Goal: Information Seeking & Learning: Learn about a topic

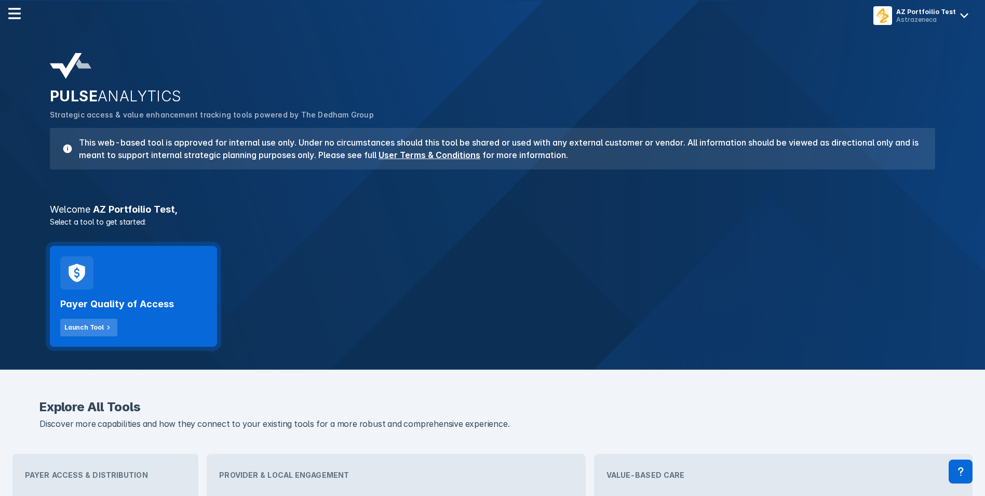
click at [90, 325] on div "Launch Tool" at bounding box center [83, 327] width 39 height 9
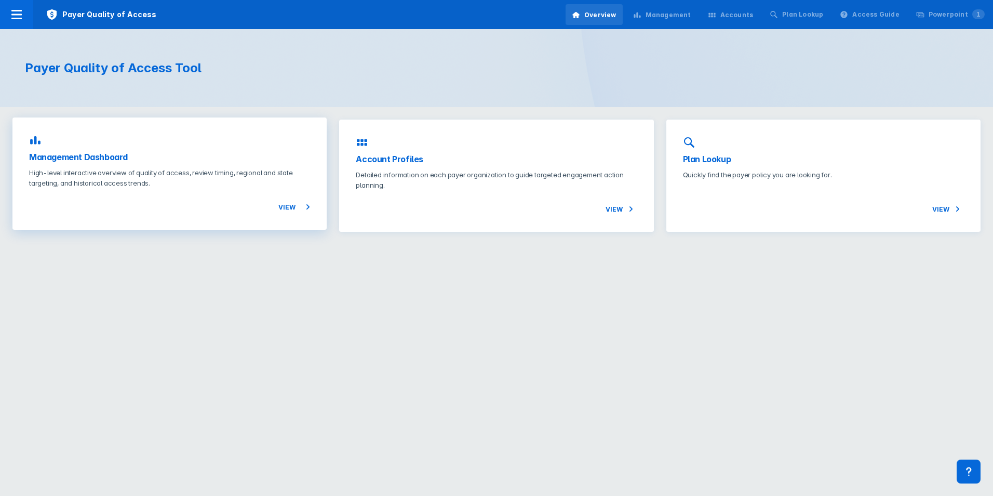
click at [292, 207] on span "View" at bounding box center [294, 207] width 32 height 12
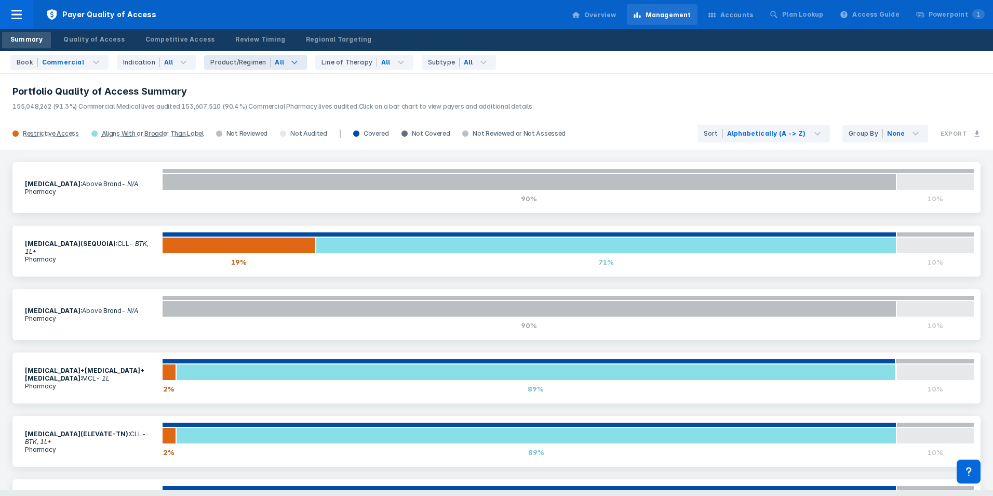
click at [276, 65] on div "All" at bounding box center [289, 62] width 36 height 15
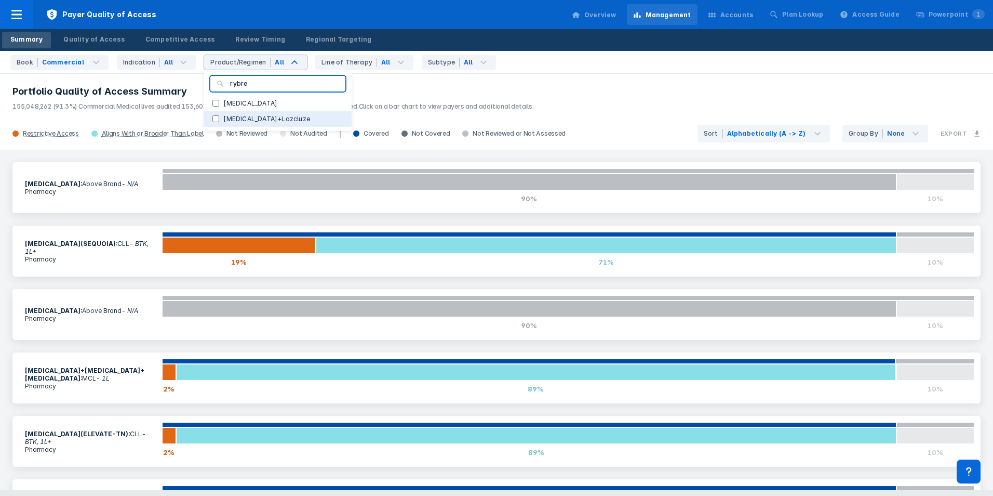
type input "rybre"
click at [225, 118] on label "[MEDICAL_DATA]+Lazcluze" at bounding box center [266, 118] width 95 height 9
click at [219, 118] on input "[MEDICAL_DATA]+Lazcluze" at bounding box center [215, 118] width 7 height 7
checkbox input "true"
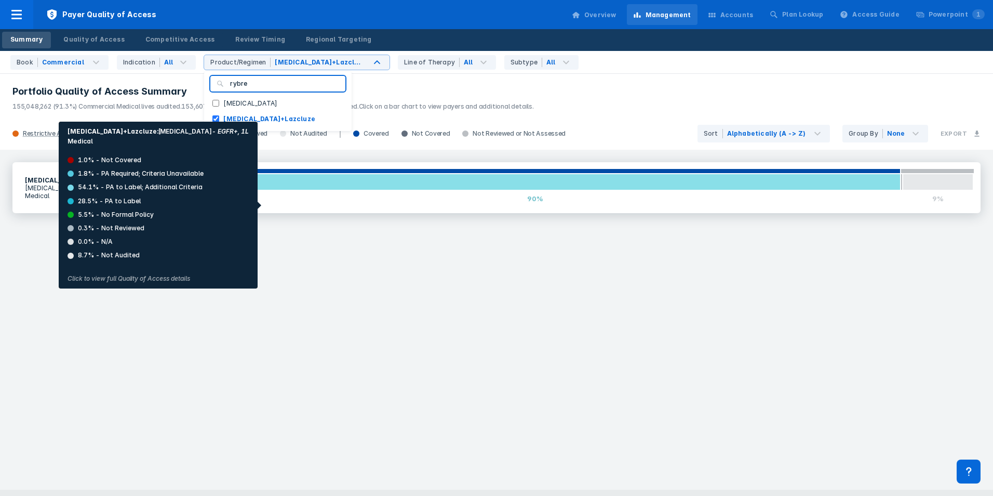
click at [220, 205] on div "90%" at bounding box center [535, 198] width 730 height 17
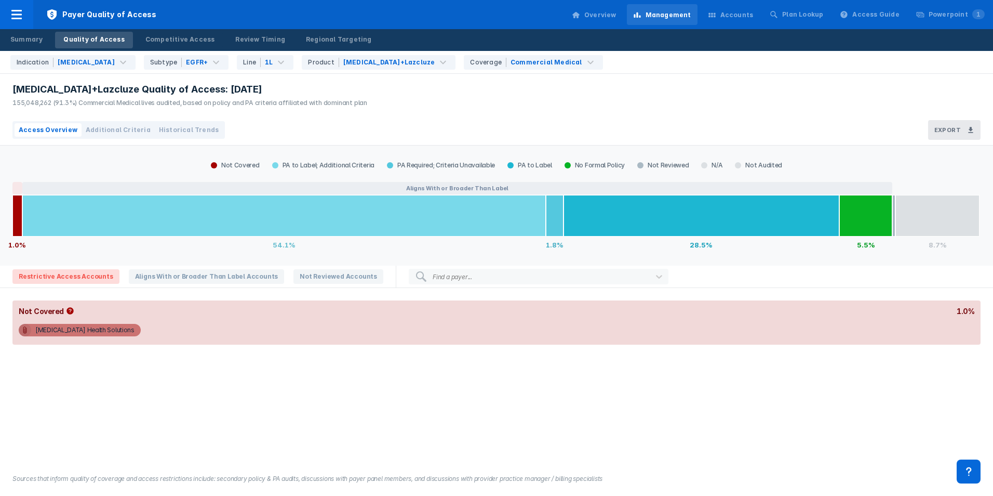
click at [111, 127] on span "Additional Criteria" at bounding box center [118, 129] width 65 height 9
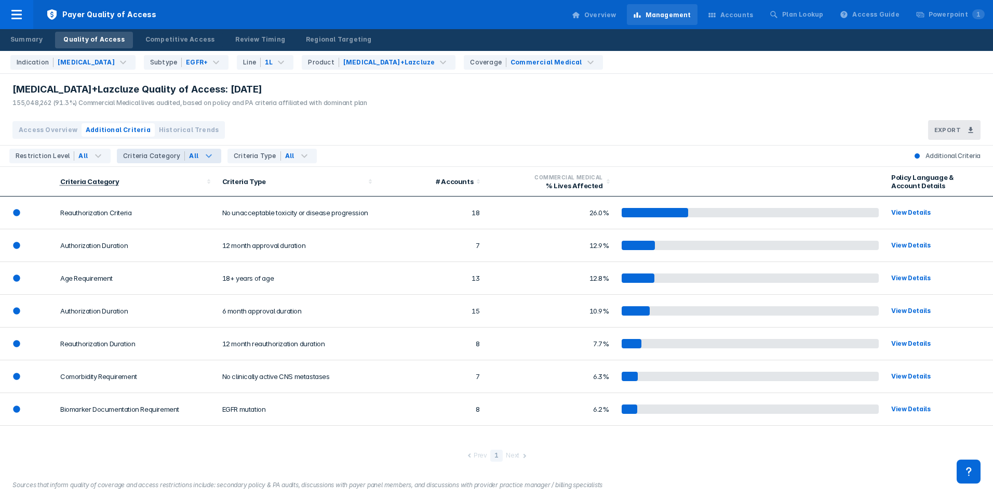
click at [194, 155] on div "All" at bounding box center [203, 156] width 36 height 15
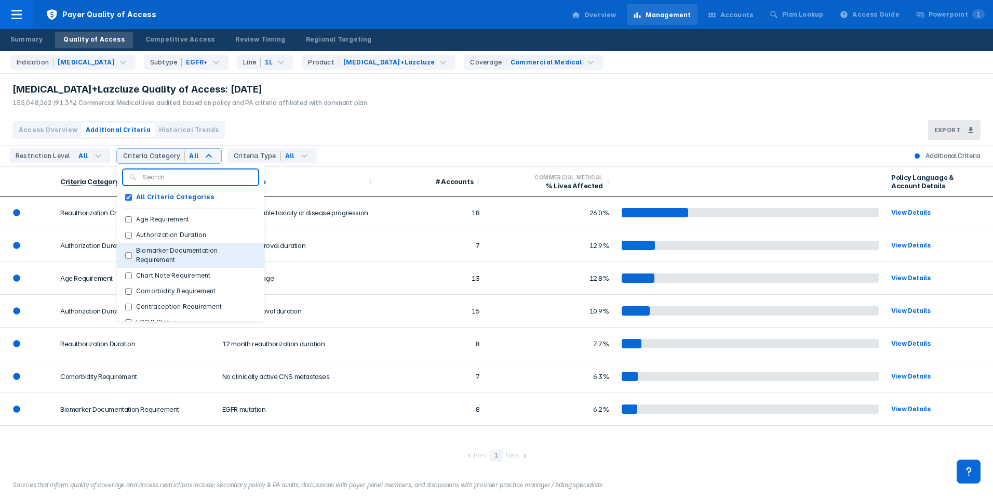
click at [176, 260] on label "Biomarker Documentation Requirement" at bounding box center [194, 255] width 124 height 19
click at [132, 259] on Requirement "Biomarker Documentation Requirement" at bounding box center [128, 255] width 7 height 7
checkbox Requirement "true"
checkbox Categories "false"
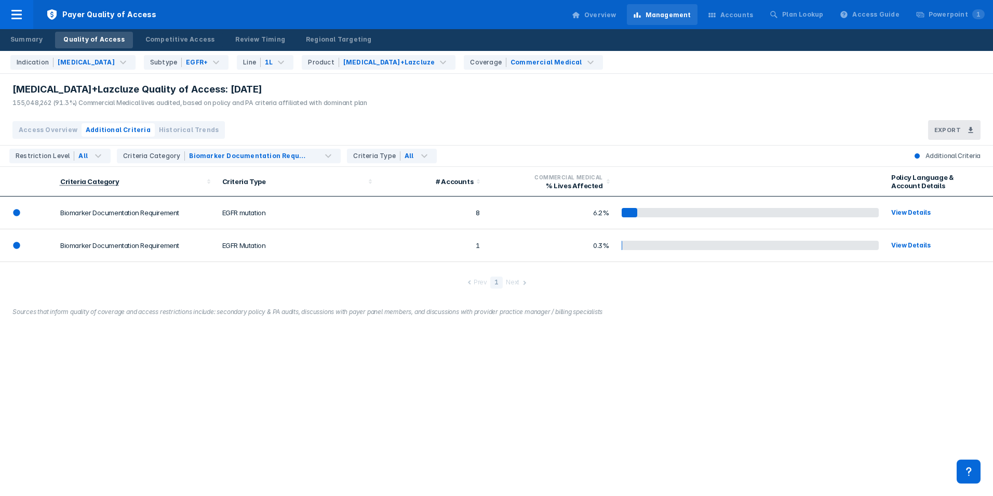
click at [358, 282] on div "Prev 1 Next" at bounding box center [496, 281] width 993 height 39
click at [247, 154] on div "Biomarker Documentation Requirement" at bounding box center [247, 155] width 116 height 9
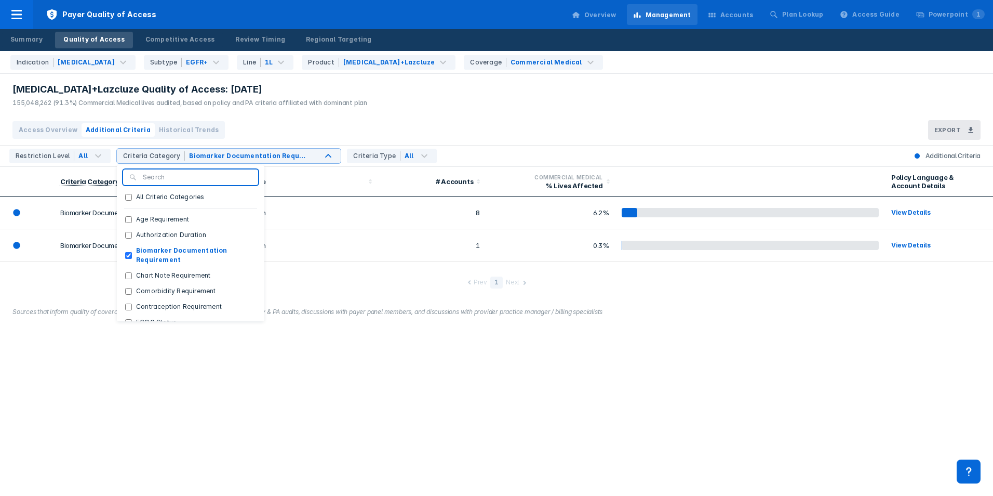
click at [179, 177] on input "search" at bounding box center [197, 176] width 109 height 9
click at [125, 254] on Requirement "Biomarker Documentation Requirement" at bounding box center [128, 255] width 7 height 7
checkbox Requirement "false"
checkbox Categories "true"
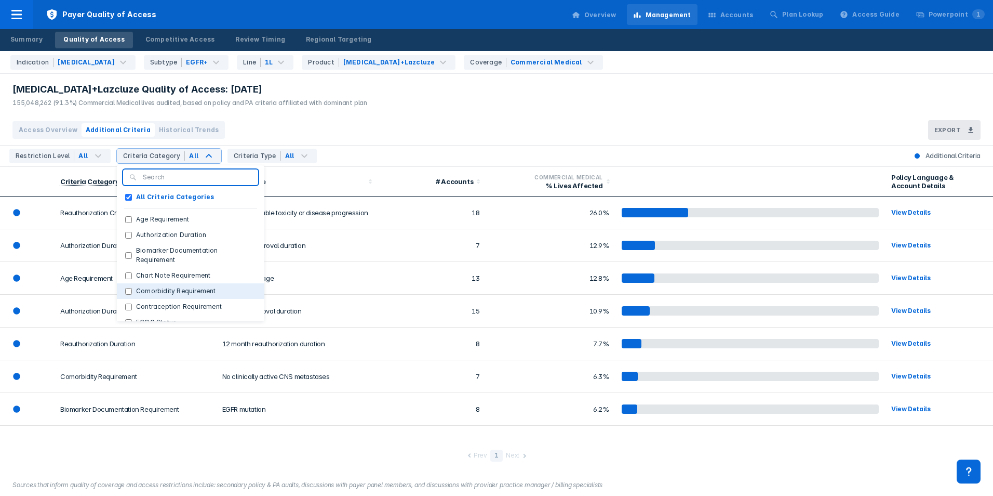
click at [132, 290] on label "Comorbidity Requirement" at bounding box center [176, 290] width 88 height 9
click at [131, 290] on Requirement "Comorbidity Requirement" at bounding box center [128, 291] width 7 height 7
checkbox Requirement "true"
checkbox Categories "false"
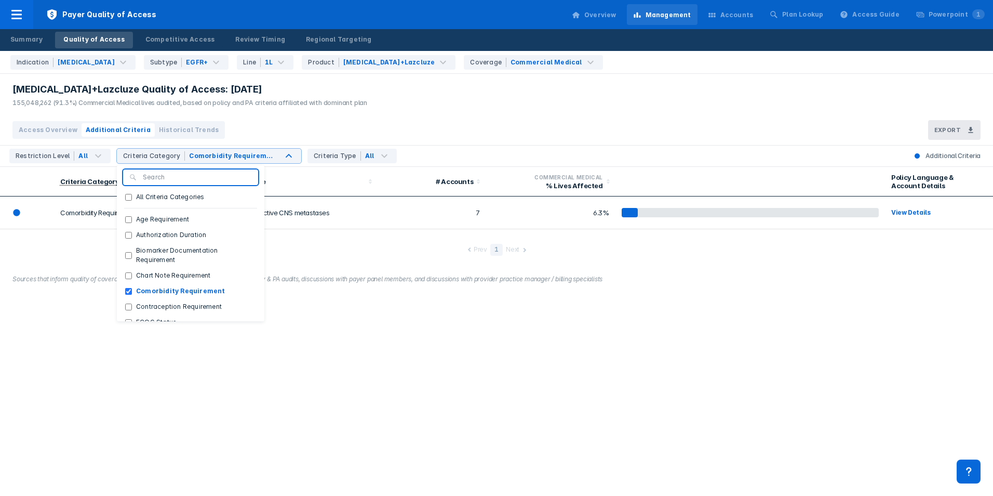
click at [354, 323] on div "Rybrevant+Lazcluze Quality of Access: Sep 2025 155,048,262 (91.3%) Commercial M…" at bounding box center [496, 248] width 993 height 496
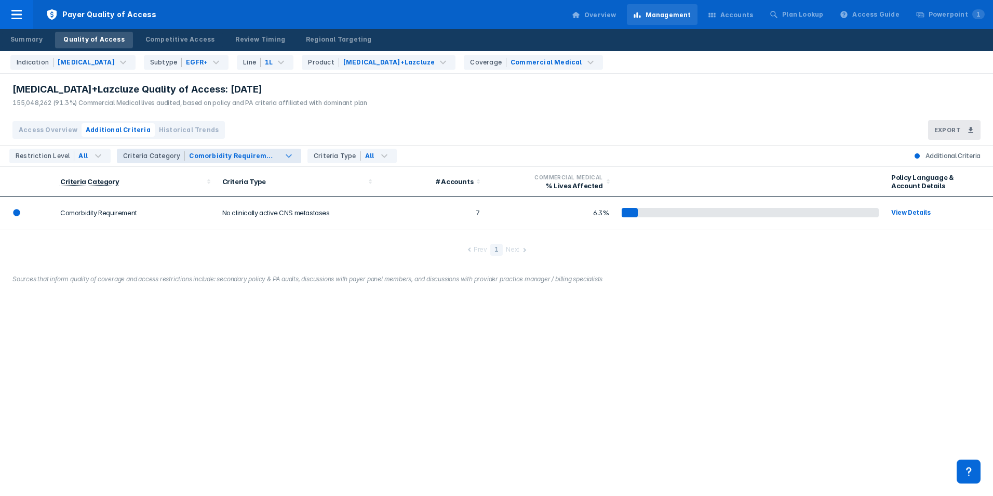
click at [237, 161] on div "Comorbidity Requirement" at bounding box center [243, 156] width 116 height 15
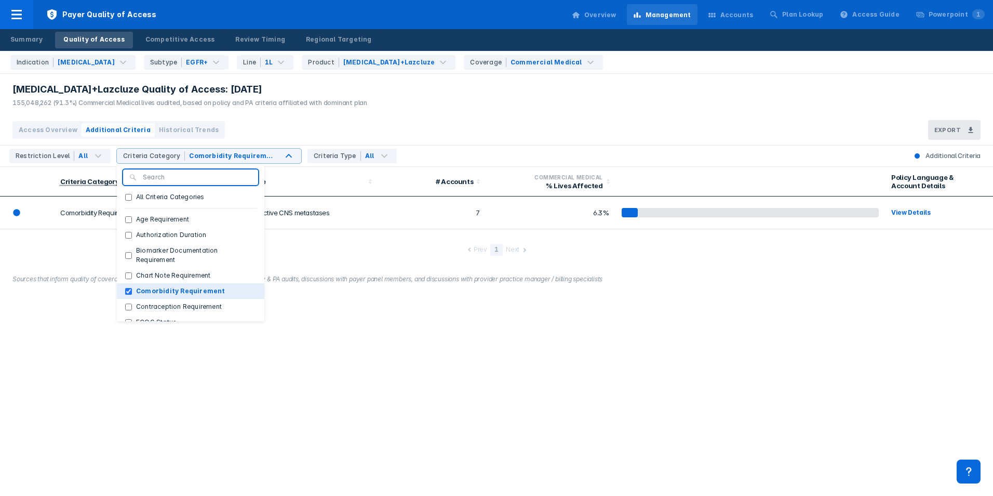
click at [172, 292] on label "Comorbidity Requirement" at bounding box center [181, 290] width 98 height 9
click at [132, 292] on Requirement "Comorbidity Requirement" at bounding box center [128, 291] width 7 height 7
checkbox Requirement "false"
checkbox Categories "true"
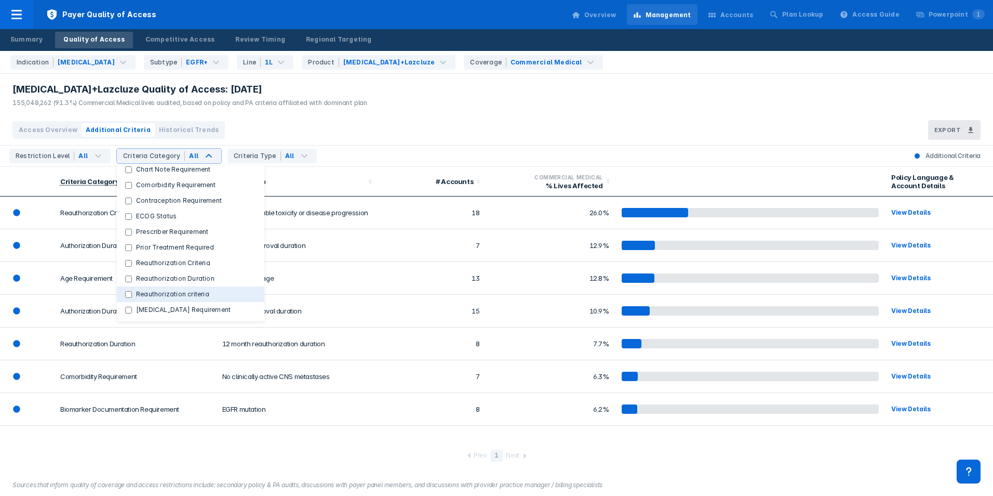
scroll to position [106, 0]
click at [166, 247] on label "Prior Treatment Required" at bounding box center [175, 246] width 86 height 9
click at [132, 247] on Required "Prior Treatment Required" at bounding box center [128, 247] width 7 height 7
checkbox Required "true"
checkbox Categories "false"
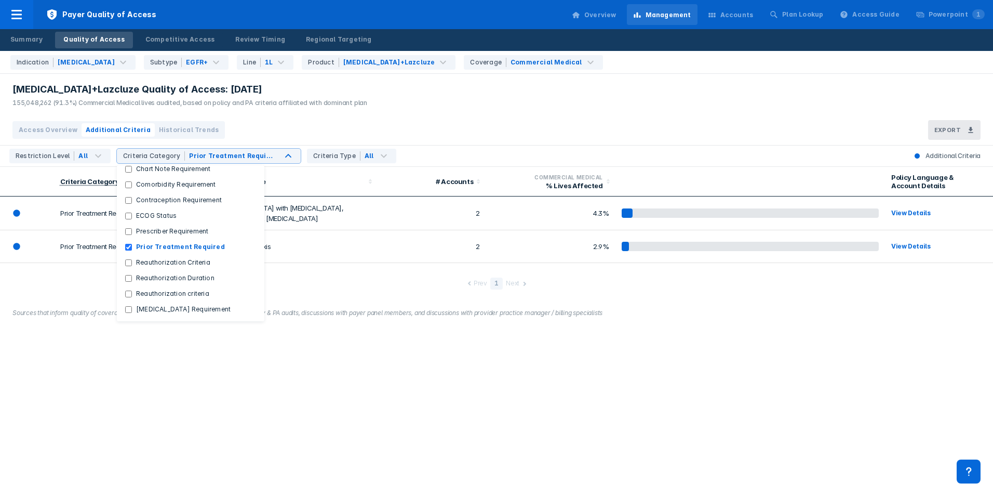
click at [320, 285] on div "Prev 1 Next" at bounding box center [496, 282] width 993 height 39
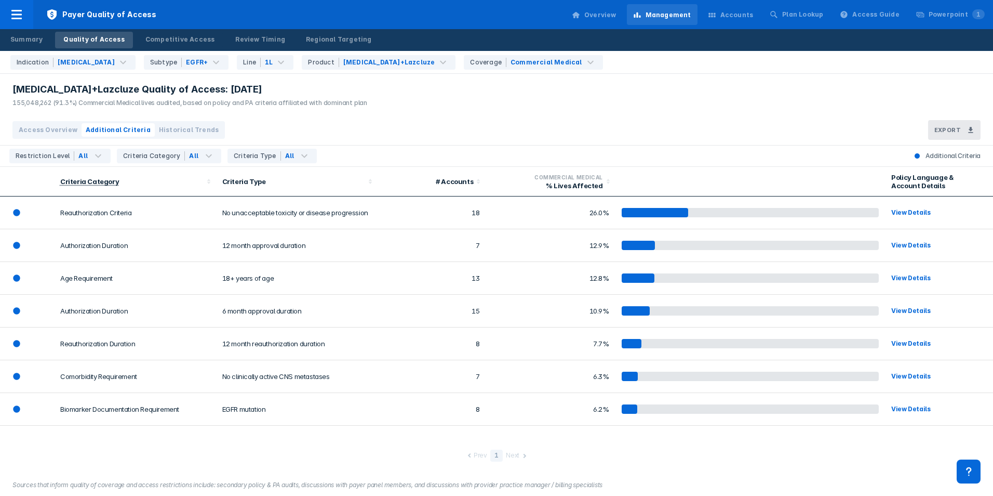
click at [62, 126] on span "Access Overview" at bounding box center [48, 129] width 59 height 9
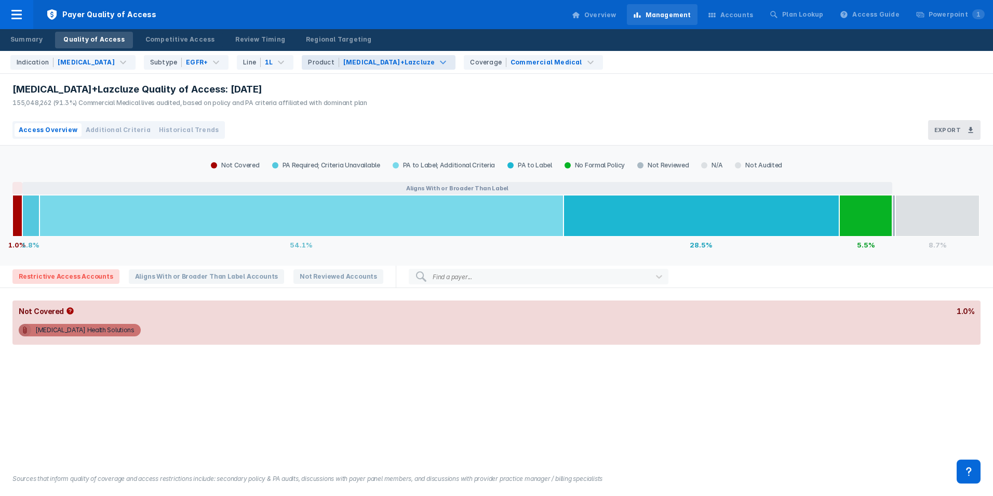
click at [343, 62] on div "Rybrevant+Lazcluze" at bounding box center [389, 62] width 92 height 9
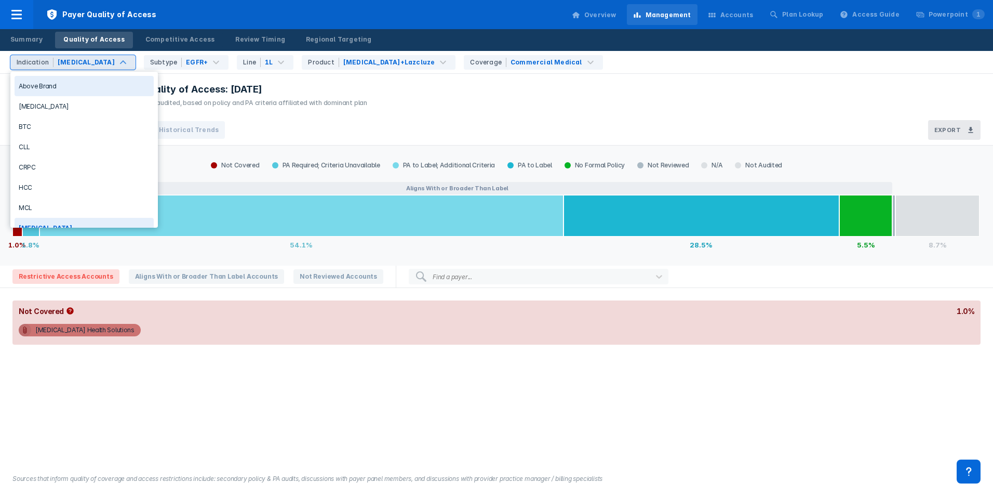
click at [46, 64] on div "Indication" at bounding box center [35, 62] width 37 height 9
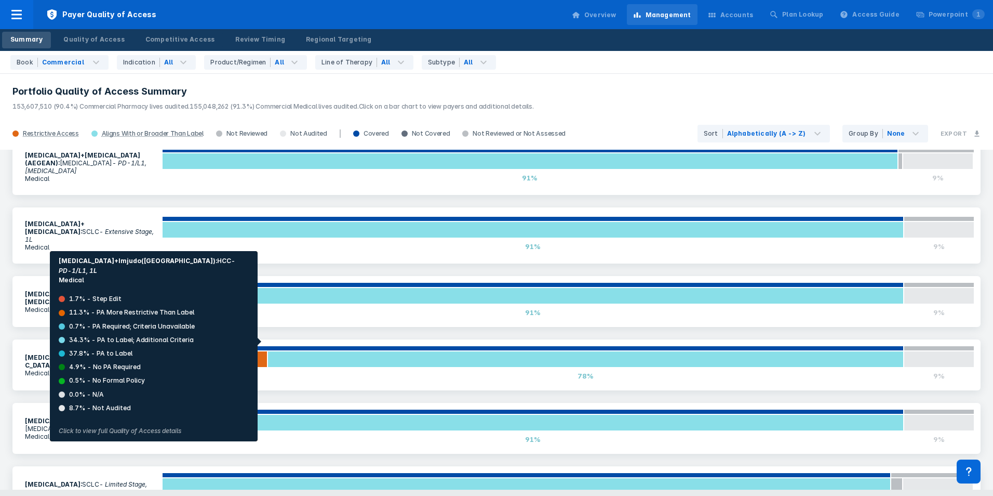
scroll to position [1143, 0]
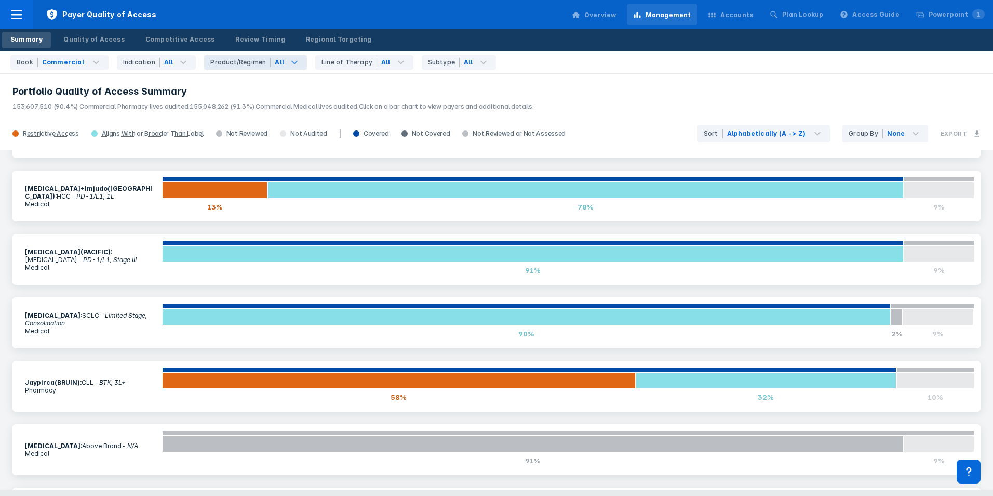
click at [275, 62] on div "All" at bounding box center [279, 62] width 9 height 9
type input "tagris"
click at [223, 102] on label "Tagrisso" at bounding box center [250, 103] width 62 height 9
click at [219, 102] on input "Tagrisso" at bounding box center [215, 103] width 7 height 7
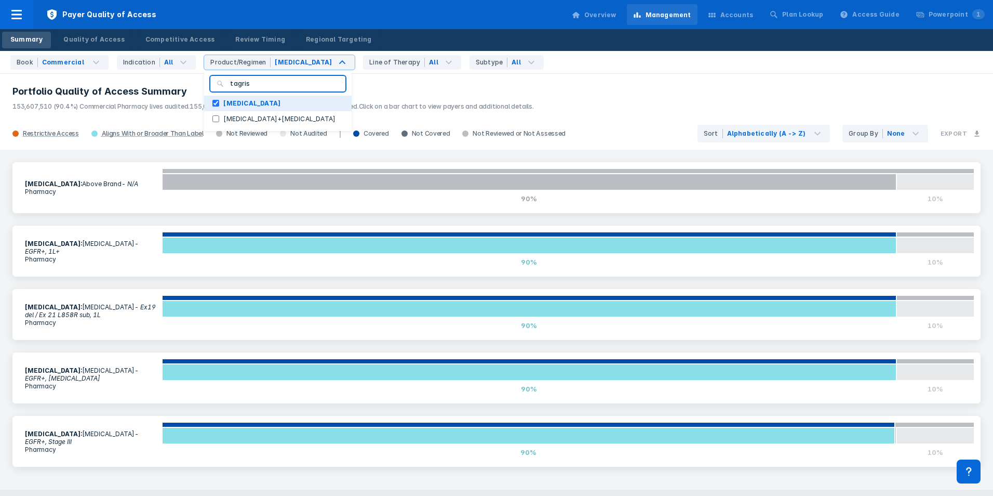
scroll to position [0, 0]
click at [223, 102] on label "Tagrisso" at bounding box center [251, 103] width 65 height 9
click at [219, 102] on input "Tagrisso" at bounding box center [215, 103] width 7 height 7
checkbox input "false"
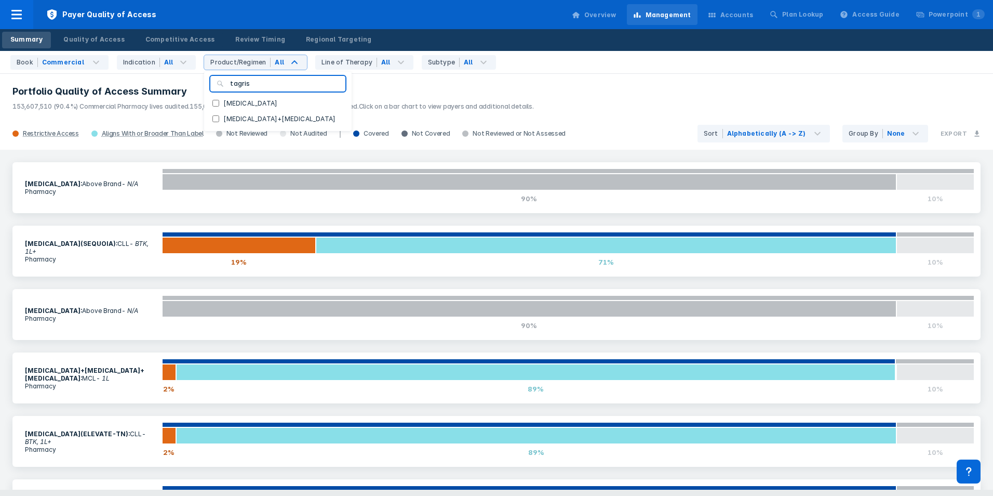
drag, startPoint x: 242, startPoint y: 87, endPoint x: 222, endPoint y: 90, distance: 19.9
click at [222, 90] on div "tagris" at bounding box center [277, 84] width 135 height 16
type input "tagr"
click at [234, 100] on label "Tagrisso" at bounding box center [250, 103] width 62 height 9
click at [219, 100] on input "Tagrisso" at bounding box center [215, 103] width 7 height 7
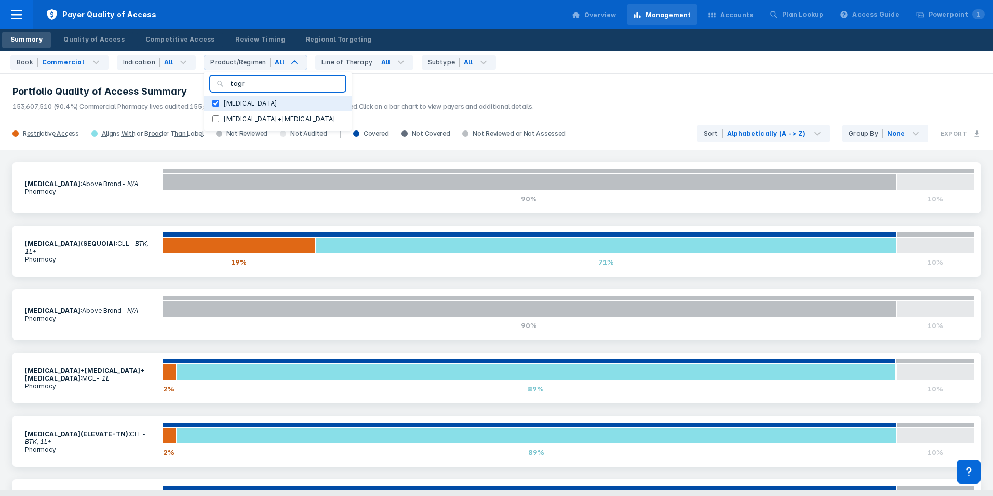
checkbox input "true"
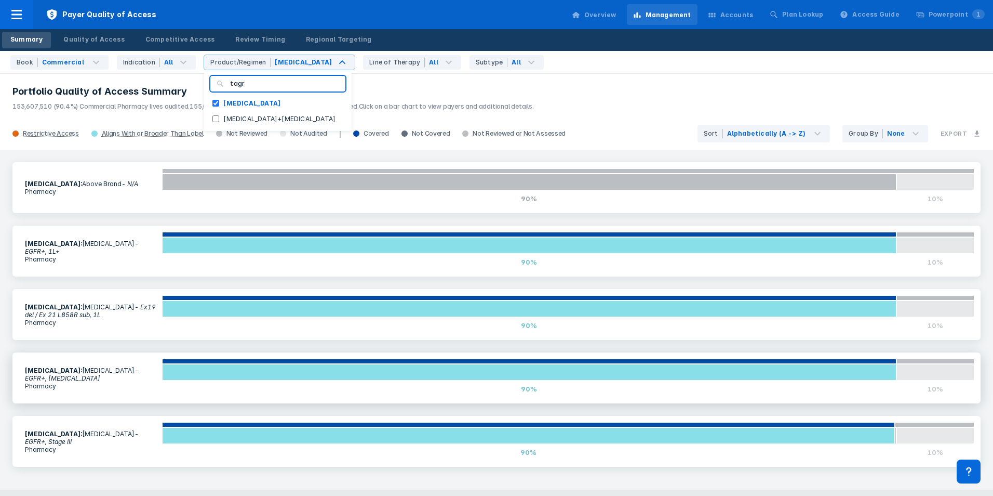
click at [93, 390] on section "Tagrisso : NSCLC - EGFR+, Adjuvant Pharmacy" at bounding box center [90, 378] width 143 height 36
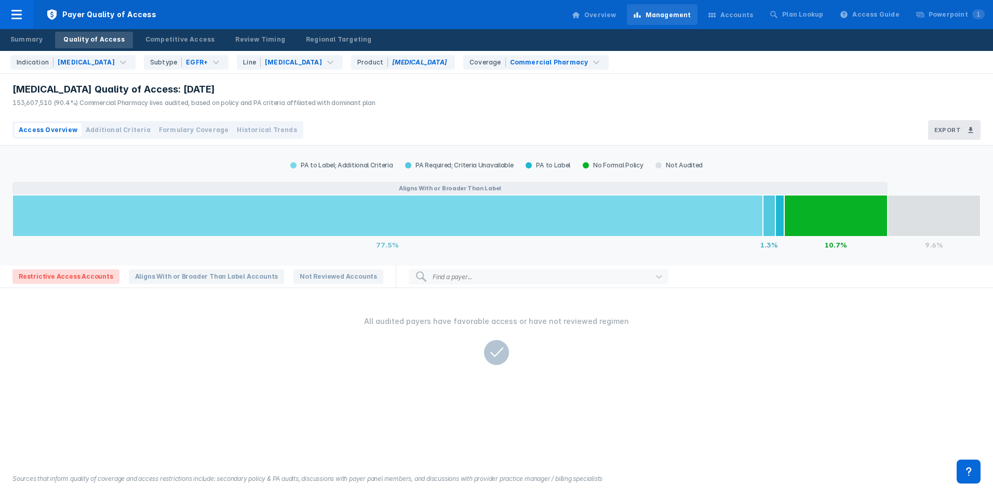
click at [124, 128] on span "Additional Criteria" at bounding box center [118, 129] width 65 height 9
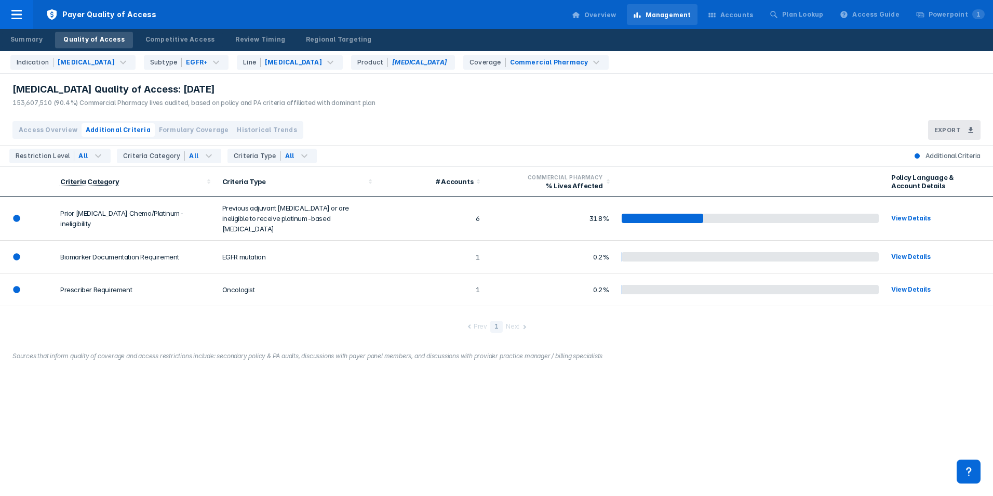
click at [78, 42] on div "Quality of Access" at bounding box center [93, 39] width 61 height 9
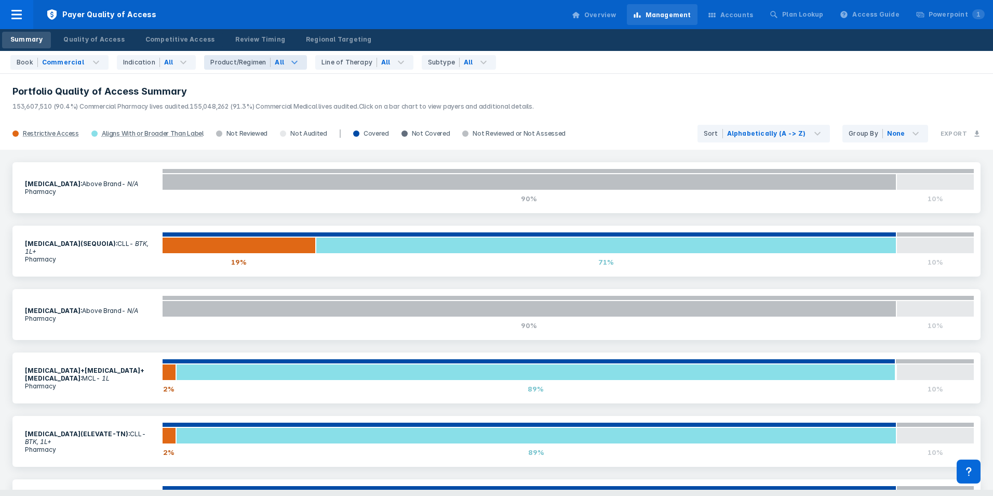
drag, startPoint x: 256, startPoint y: 58, endPoint x: 255, endPoint y: 66, distance: 8.4
click at [256, 59] on div "Product/Regimen" at bounding box center [240, 62] width 60 height 9
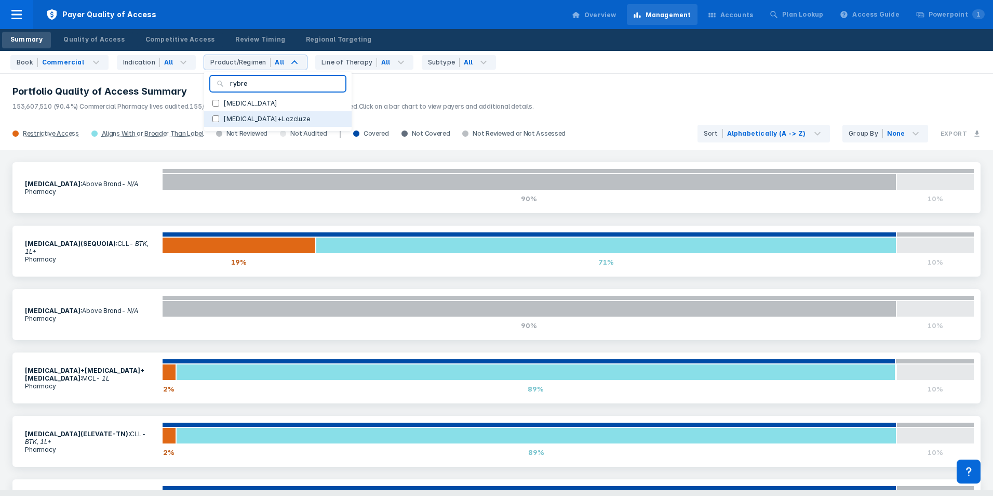
type input "rybre"
click at [219, 118] on label "Rybrevant+Lazcluze" at bounding box center [266, 118] width 95 height 9
click at [215, 118] on input "Rybrevant+Lazcluze" at bounding box center [215, 118] width 7 height 7
checkbox input "true"
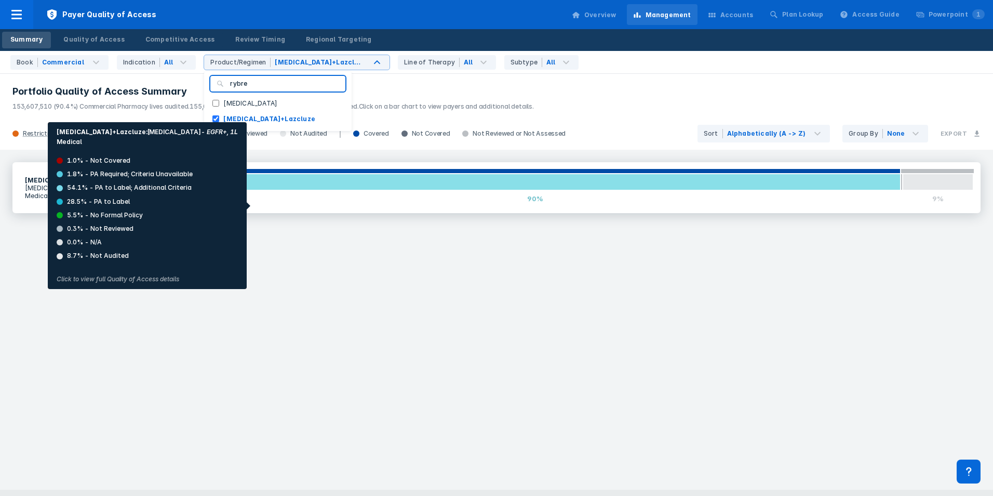
click at [209, 205] on div "90%" at bounding box center [535, 198] width 730 height 17
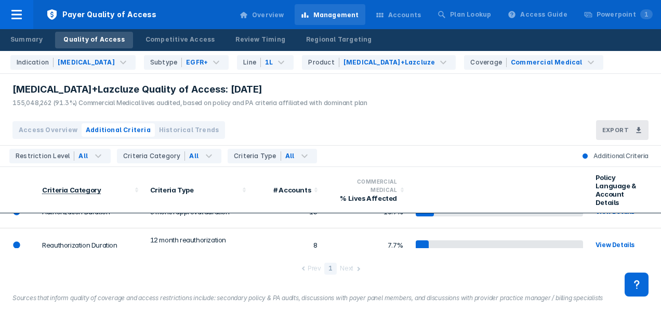
scroll to position [104, 0]
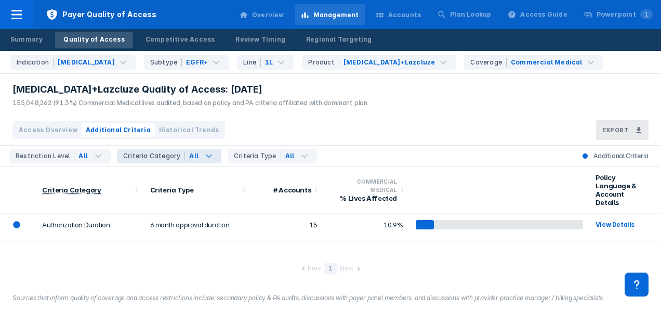
click at [166, 156] on div "Criteria Category" at bounding box center [154, 155] width 62 height 9
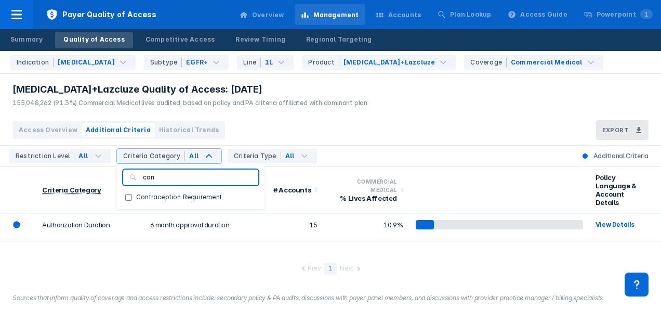
type input "conc"
drag, startPoint x: 407, startPoint y: 136, endPoint x: 400, endPoint y: 137, distance: 7.4
click at [405, 136] on div "Access Overview Additional Criteria Historical Trends Export" at bounding box center [330, 130] width 661 height 31
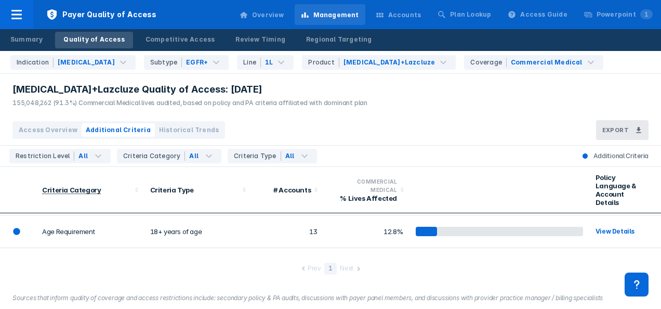
scroll to position [0, 0]
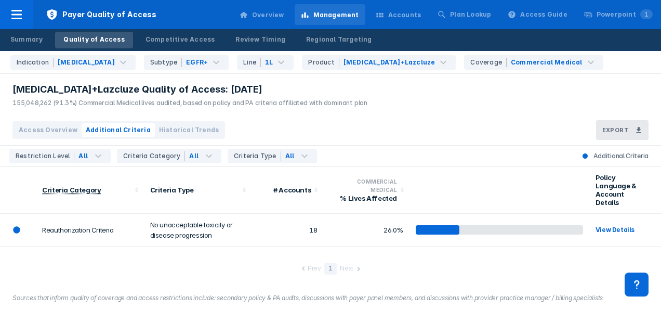
click at [55, 123] on button "Access Overview" at bounding box center [48, 130] width 67 height 14
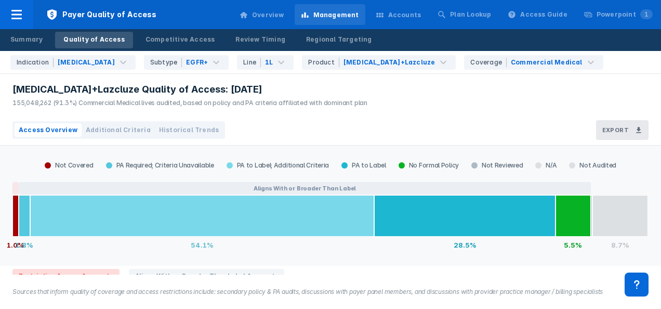
click at [104, 129] on span "Additional Criteria" at bounding box center [118, 129] width 65 height 9
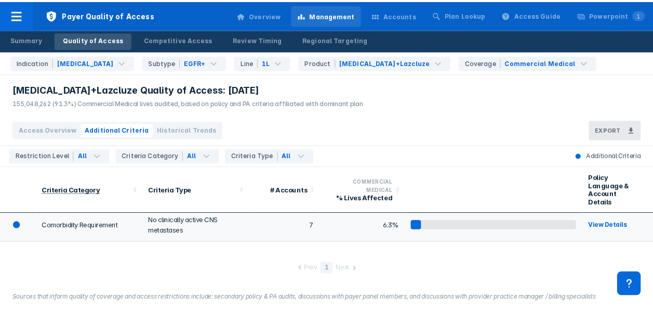
scroll to position [156, 0]
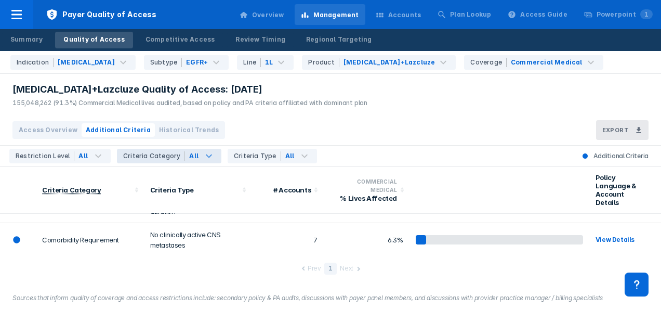
click at [190, 152] on div "All" at bounding box center [193, 155] width 9 height 9
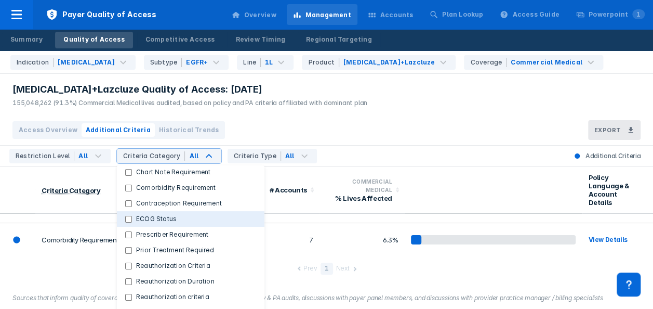
scroll to position [104, 0]
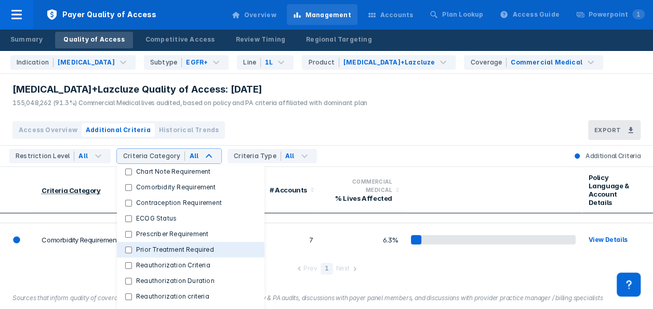
click at [181, 248] on label "Prior Treatment Required" at bounding box center [175, 249] width 86 height 9
click at [132, 248] on Required "Prior Treatment Required" at bounding box center [128, 249] width 7 height 7
checkbox Required "true"
checkbox Categories "false"
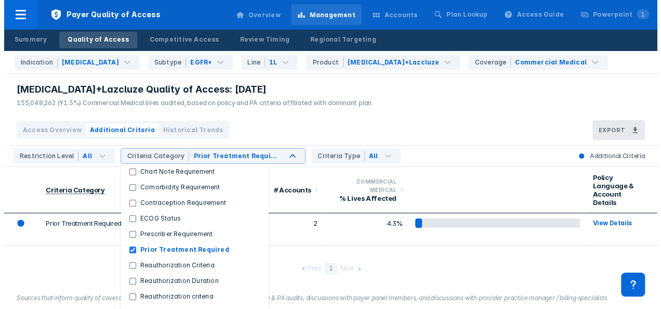
scroll to position [33, 0]
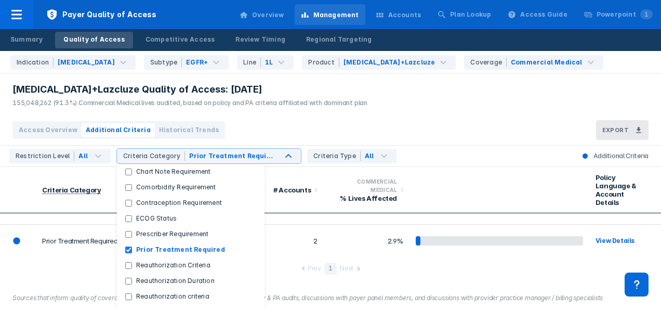
click at [389, 258] on div "Prev 1 Next" at bounding box center [330, 267] width 661 height 39
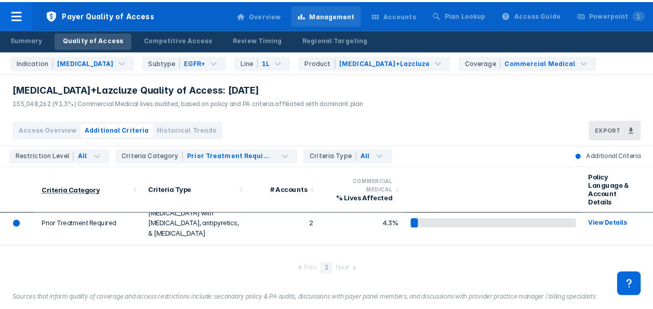
scroll to position [0, 0]
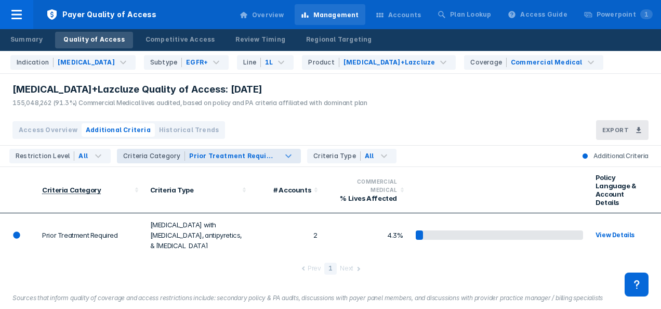
click at [189, 152] on div "Prior Treatment Required" at bounding box center [231, 155] width 84 height 9
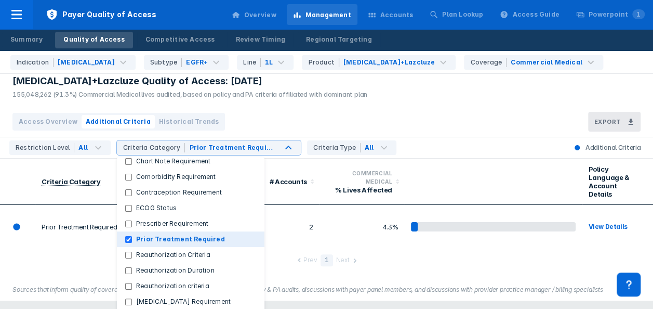
scroll to position [12, 0]
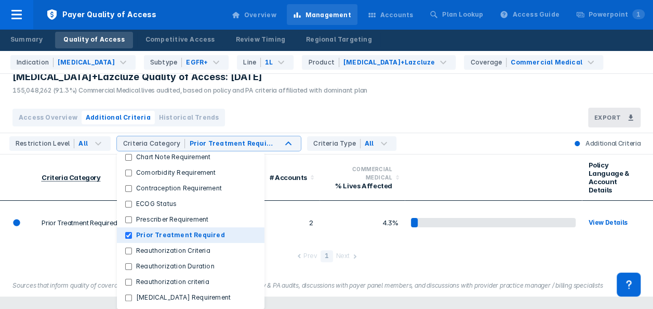
click at [181, 237] on label "Prior Treatment Required" at bounding box center [180, 234] width 97 height 9
click at [132, 237] on Required "Prior Treatment Required" at bounding box center [128, 235] width 7 height 7
checkbox Required "false"
checkbox Categories "true"
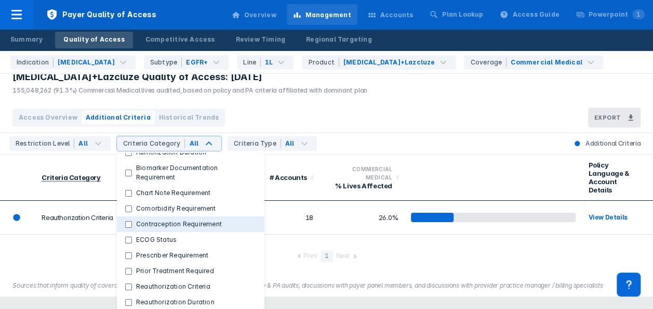
scroll to position [54, 0]
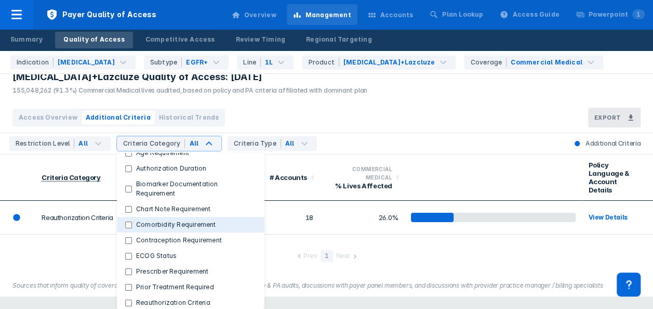
click at [181, 223] on label "Comorbidity Requirement" at bounding box center [176, 224] width 88 height 9
click at [132, 223] on Requirement "Comorbidity Requirement" at bounding box center [128, 224] width 7 height 7
checkbox Requirement "true"
checkbox Categories "false"
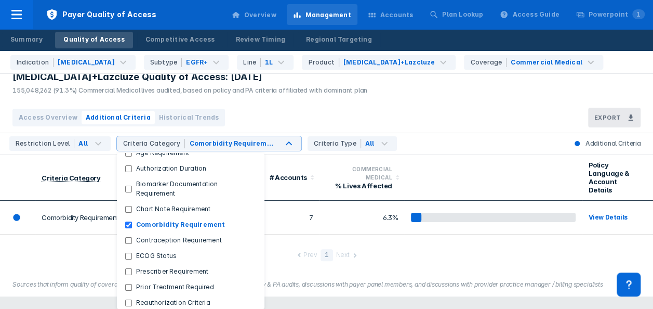
click at [385, 231] on div "Rybrevant+Lazcluze Quality of Access: Sep 2025 155,048,262 (91.3%) Commercial M…" at bounding box center [326, 142] width 653 height 309
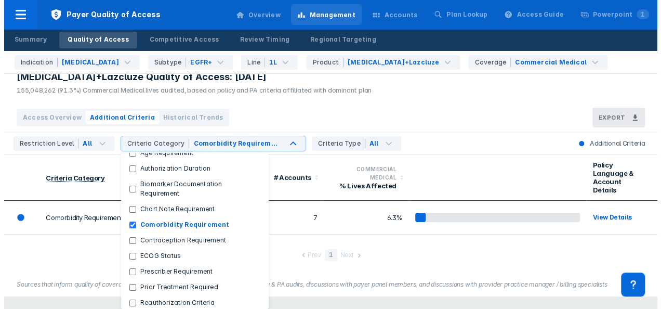
scroll to position [0, 0]
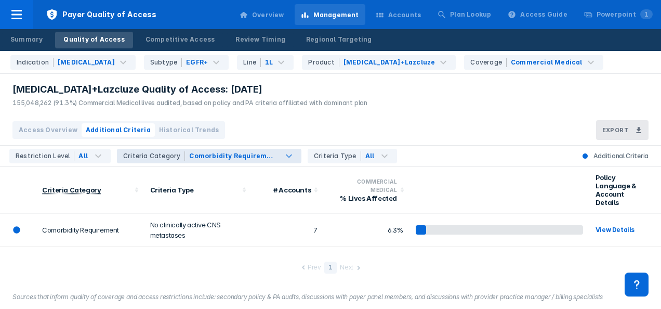
click at [257, 156] on div "Comorbidity Requirement" at bounding box center [231, 155] width 85 height 9
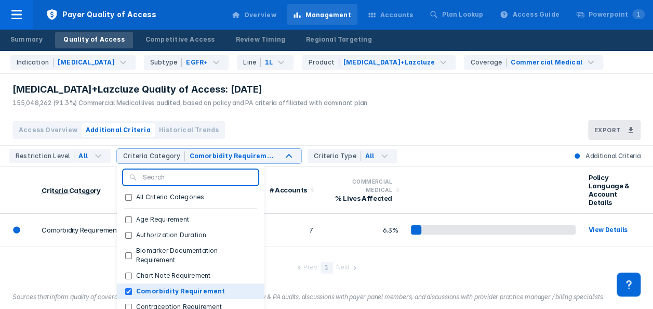
click at [170, 284] on button "Comorbidity Requirement" at bounding box center [191, 291] width 148 height 16
checkbox Categories "true"
checkbox Requirement "false"
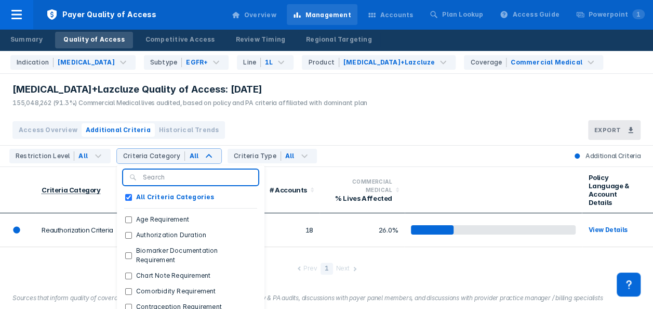
click at [369, 250] on div "Prev 1 Next" at bounding box center [326, 267] width 653 height 39
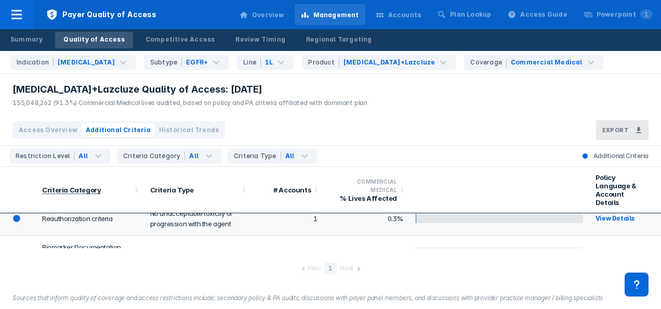
scroll to position [596, 0]
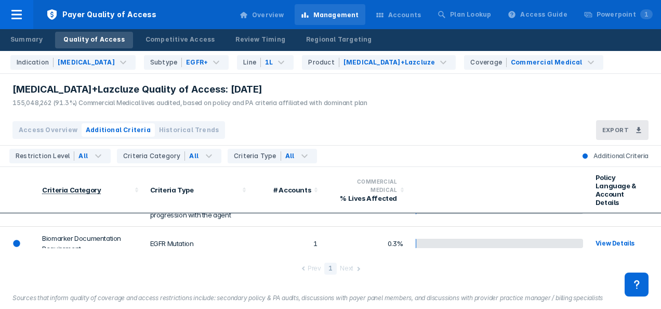
click at [140, 262] on div "Prev 1 Next" at bounding box center [330, 267] width 661 height 39
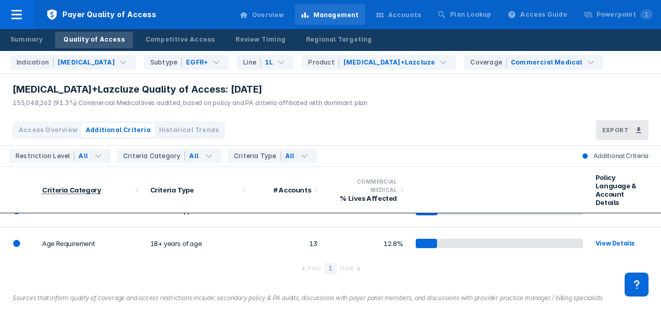
scroll to position [0, 0]
